Goal: Information Seeking & Learning: Learn about a topic

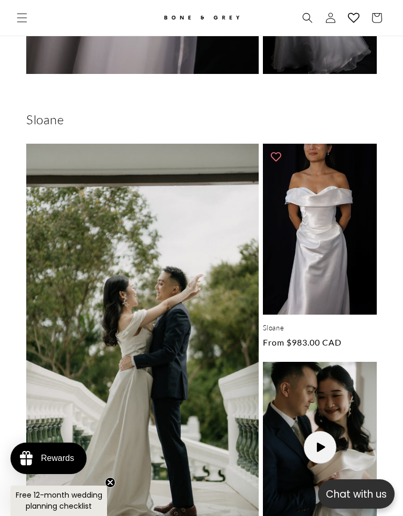
click at [340, 324] on link "Sloane" at bounding box center [320, 328] width 114 height 9
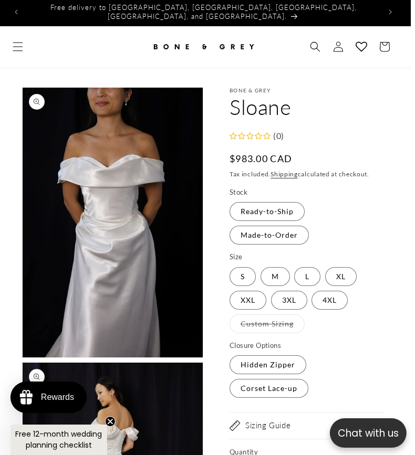
scroll to position [0, 6]
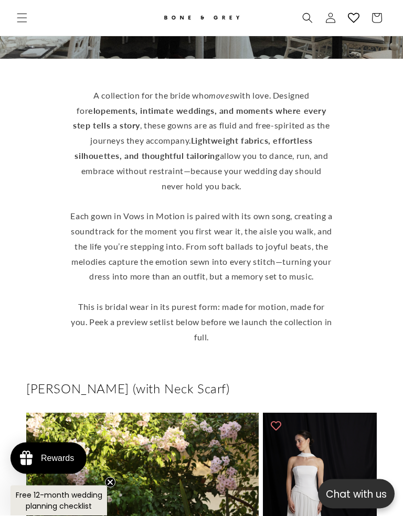
scroll to position [227, 0]
